Goal: Information Seeking & Learning: Compare options

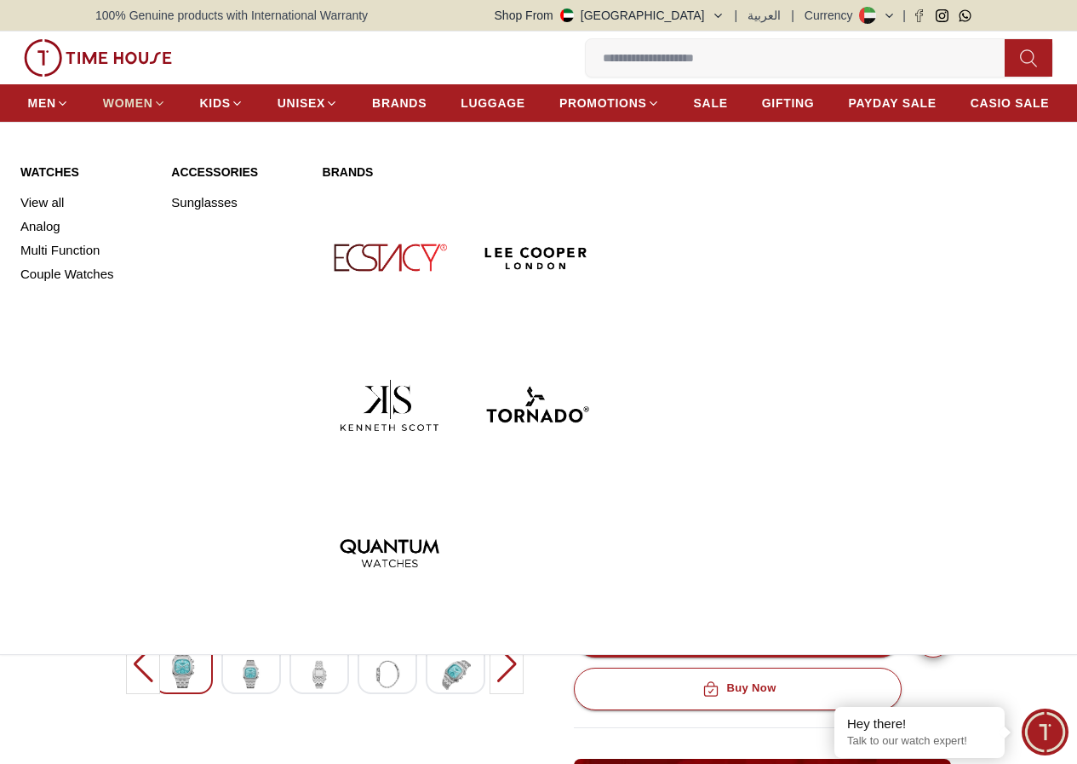
click at [166, 110] on icon at bounding box center [159, 103] width 13 height 13
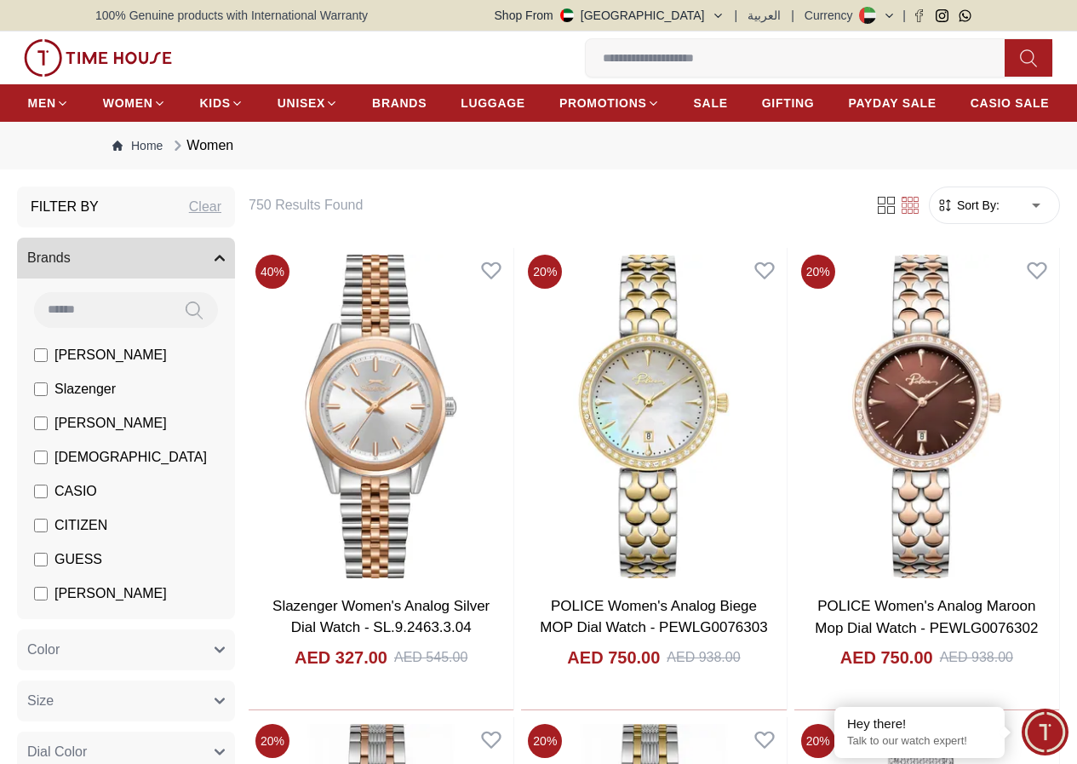
click at [216, 611] on li "[PERSON_NAME]" at bounding box center [129, 594] width 211 height 34
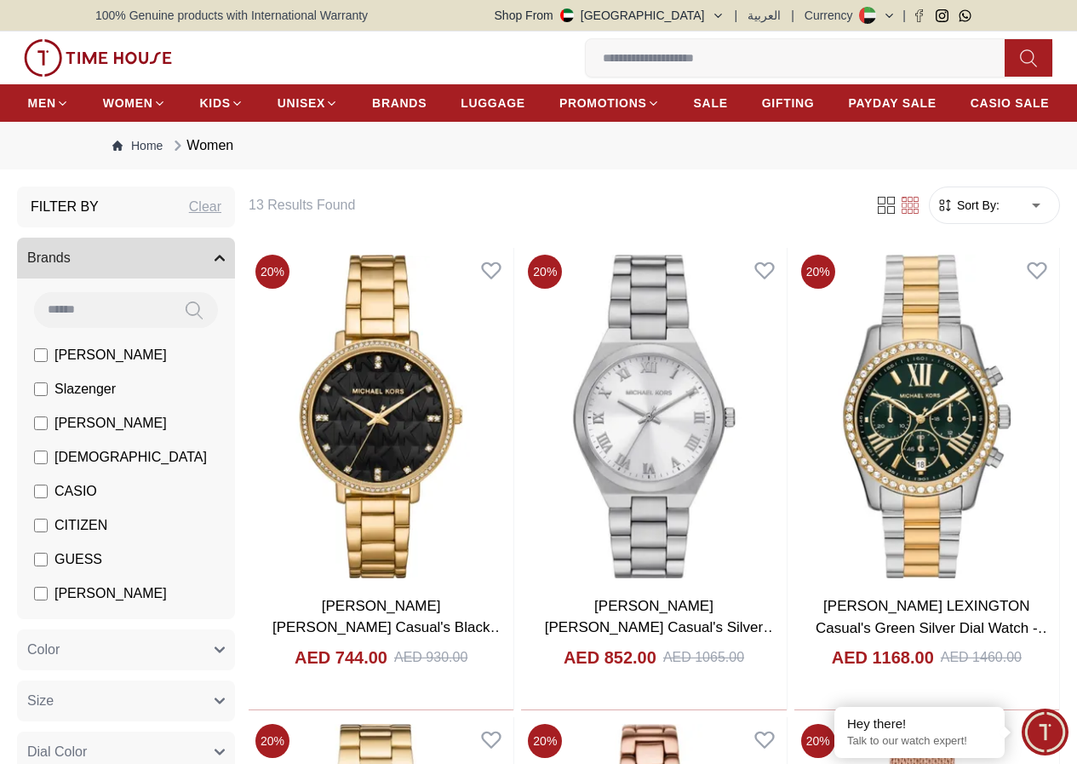
scroll to position [85, 0]
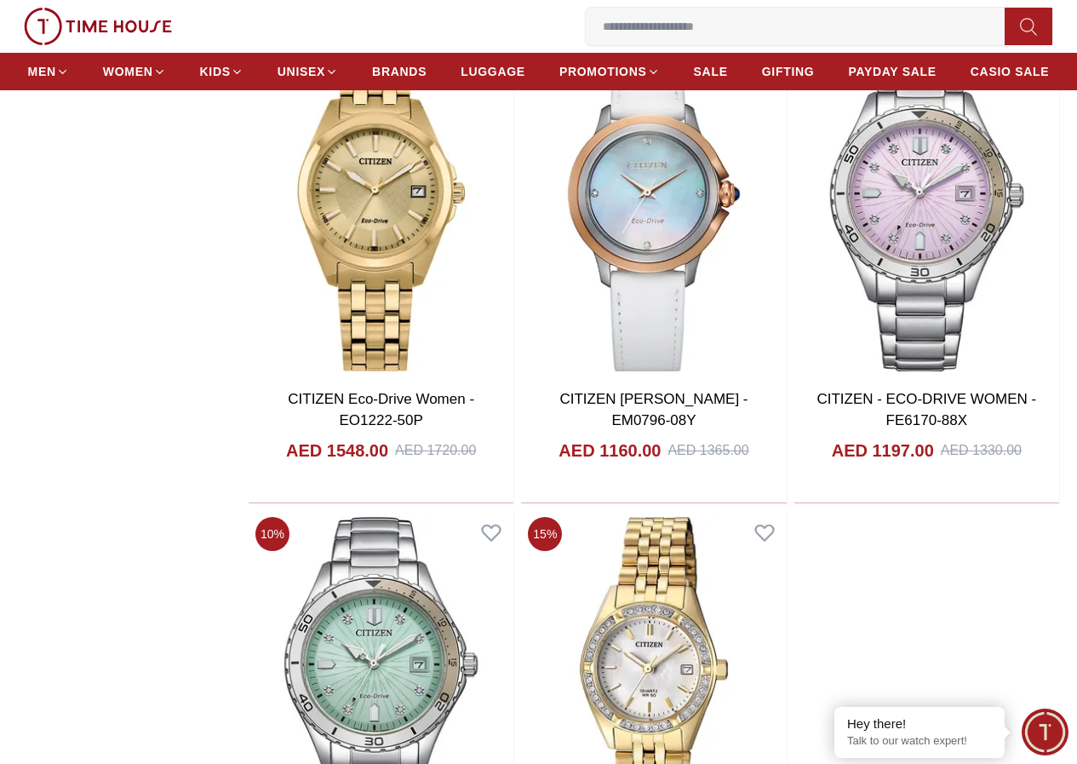
scroll to position [2555, 0]
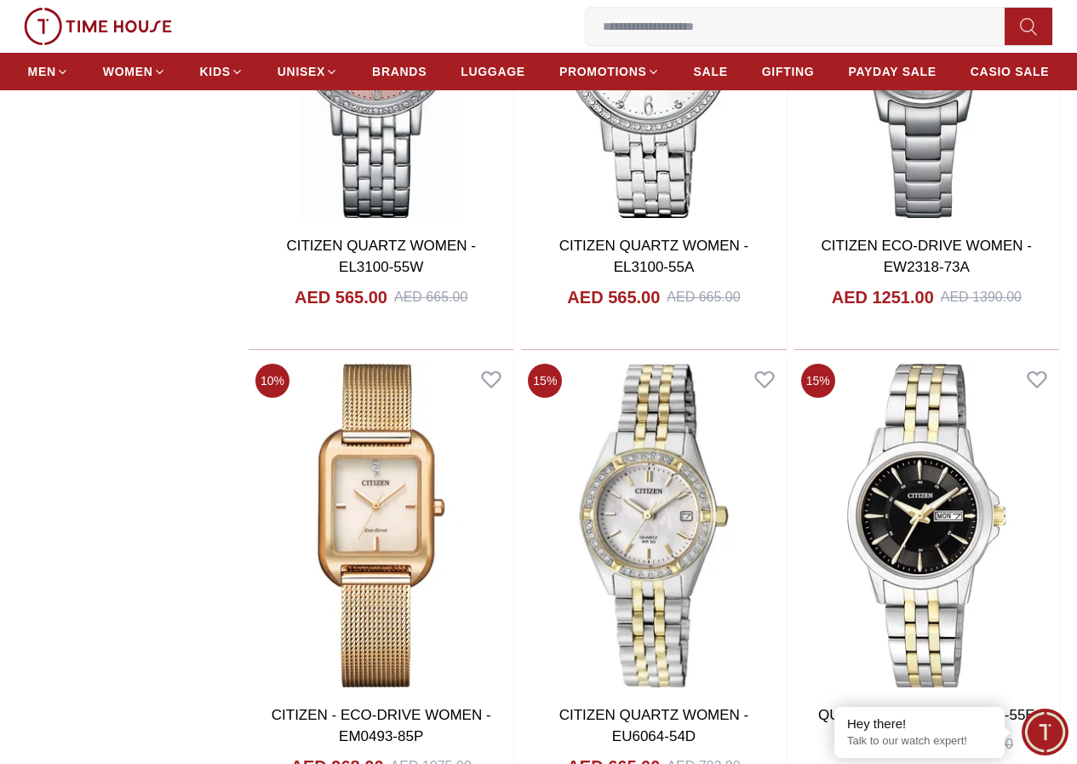
scroll to position [3406, 0]
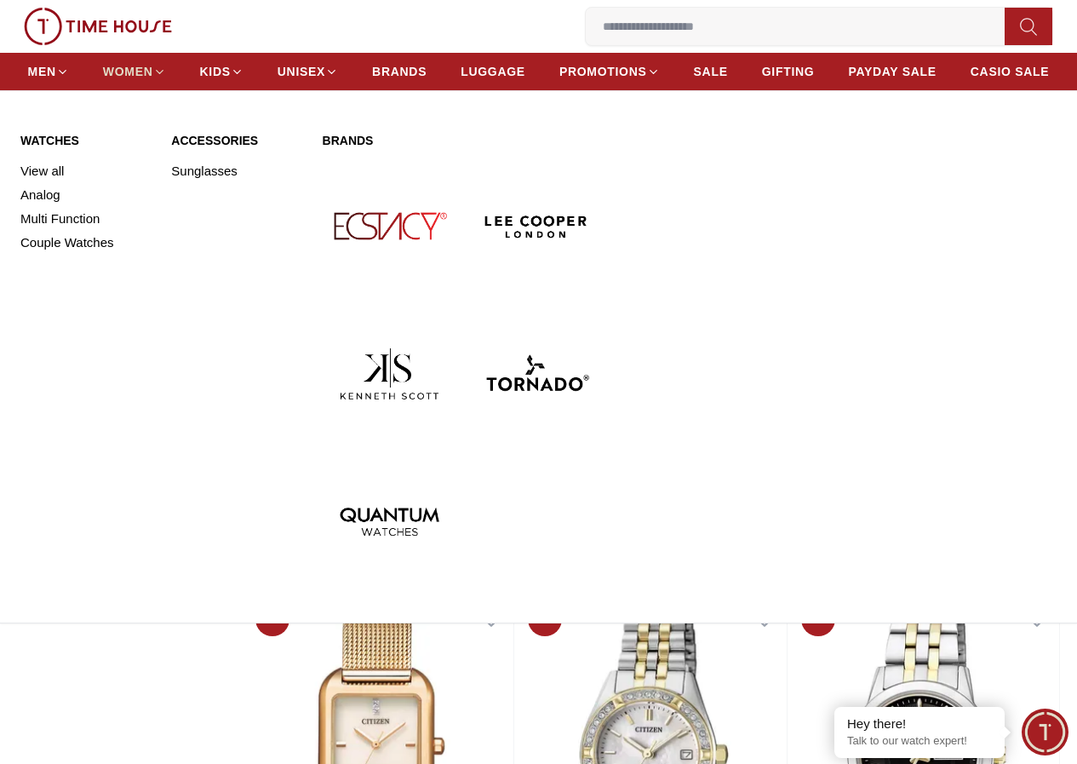
click at [166, 72] on icon at bounding box center [159, 72] width 13 height 13
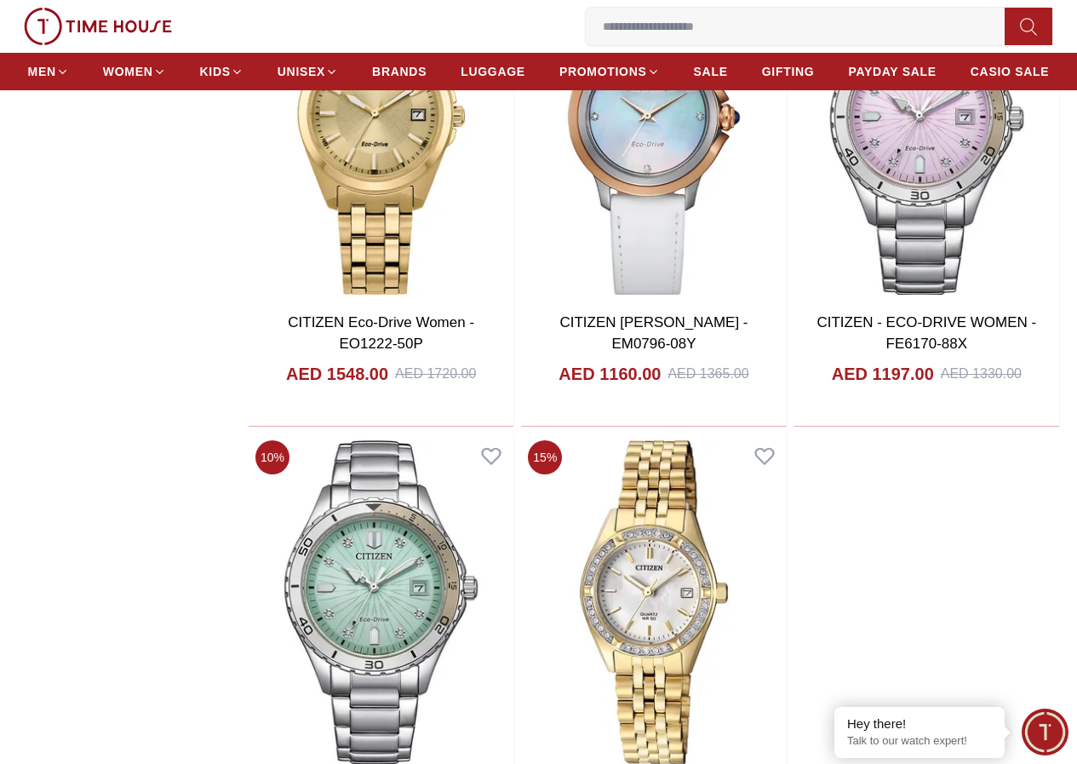
scroll to position [2640, 0]
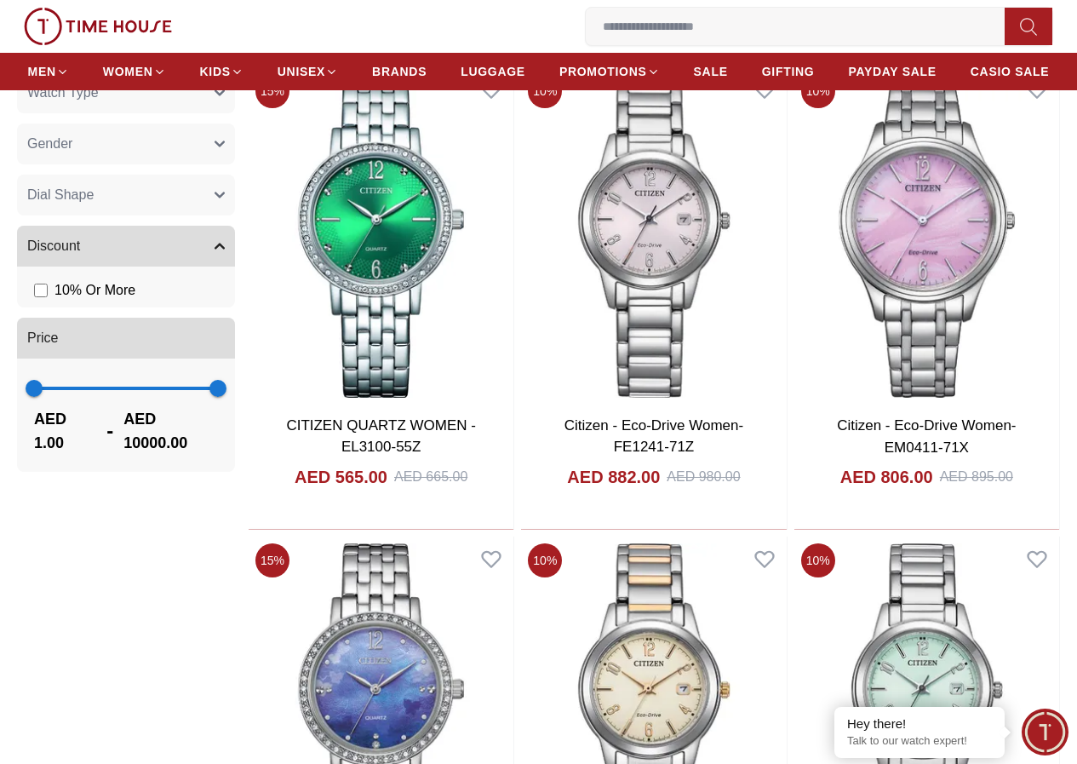
scroll to position [937, 0]
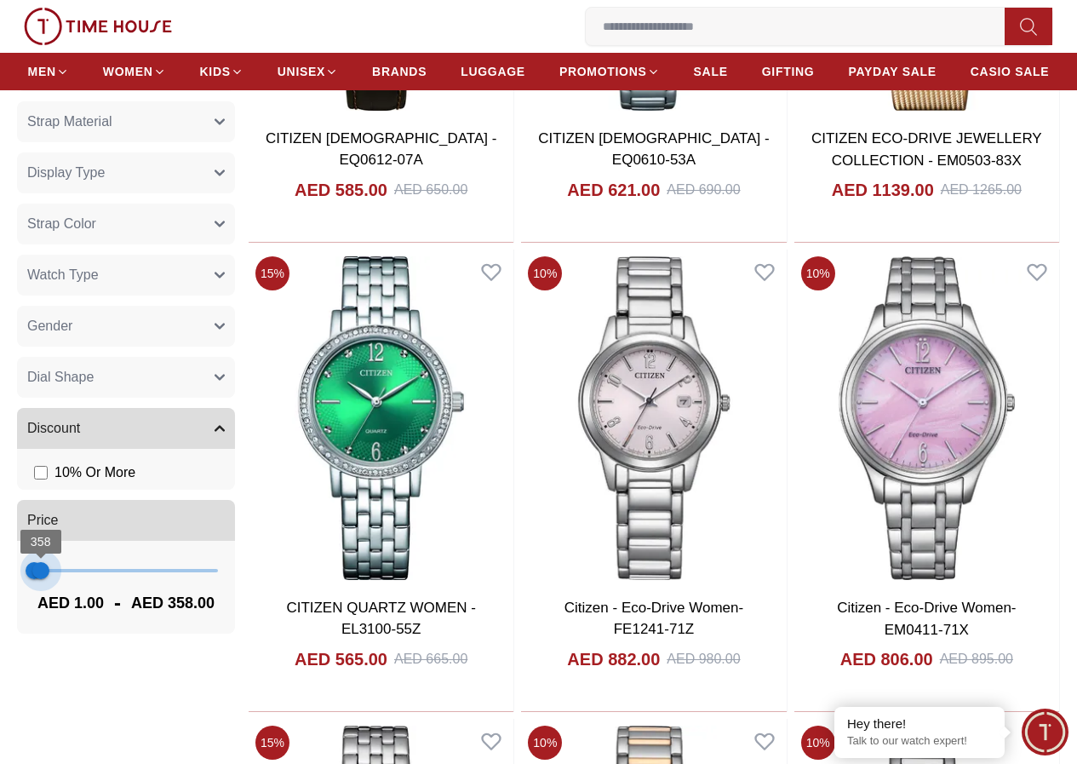
type input "***"
drag, startPoint x: 349, startPoint y: 590, endPoint x: 119, endPoint y: 585, distance: 230.0
click at [48, 579] on span "287" at bounding box center [39, 570] width 17 height 17
